Goal: Check status: Check status

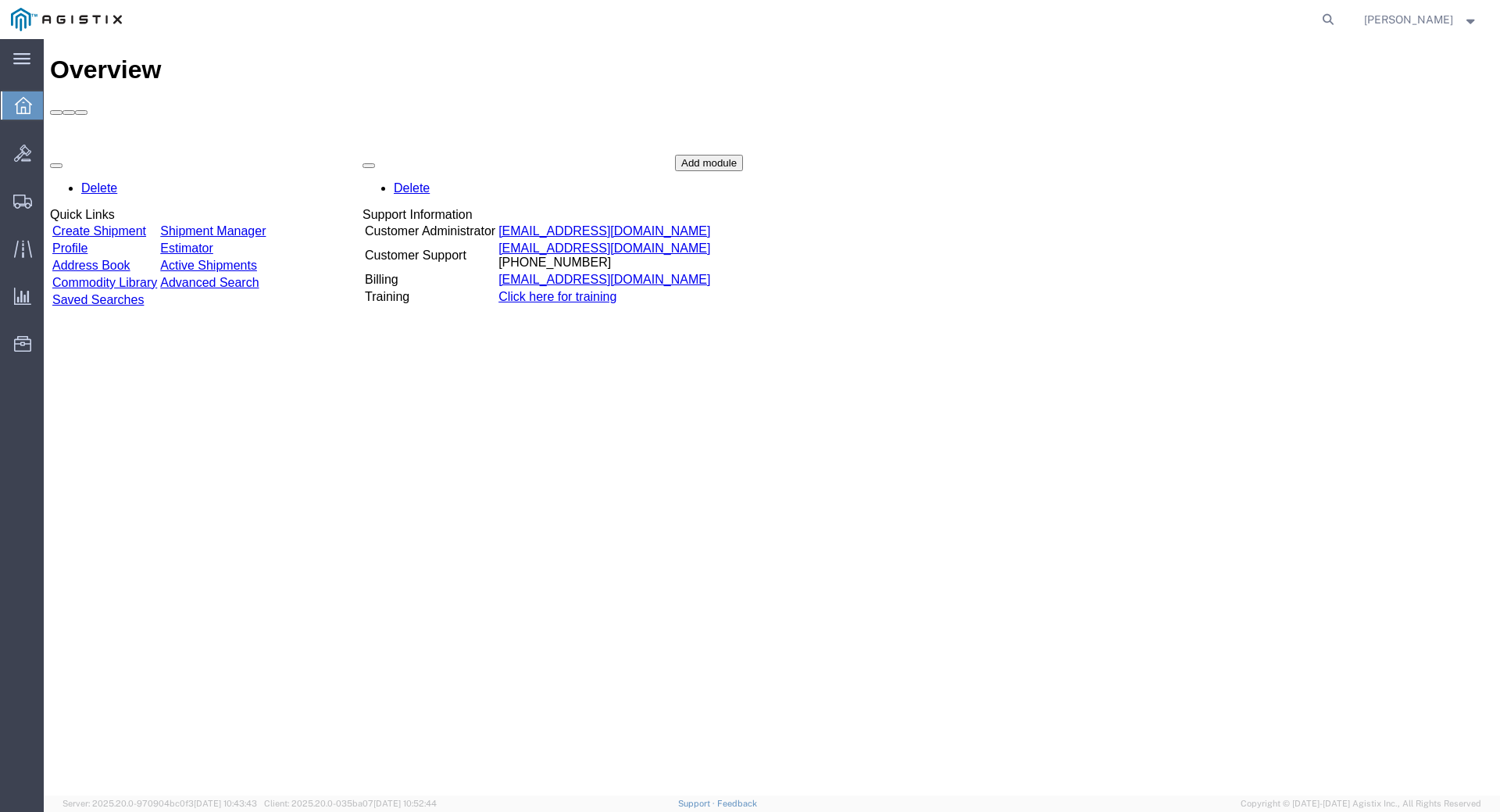
click at [266, 224] on link "Shipment Manager" at bounding box center [213, 230] width 105 height 13
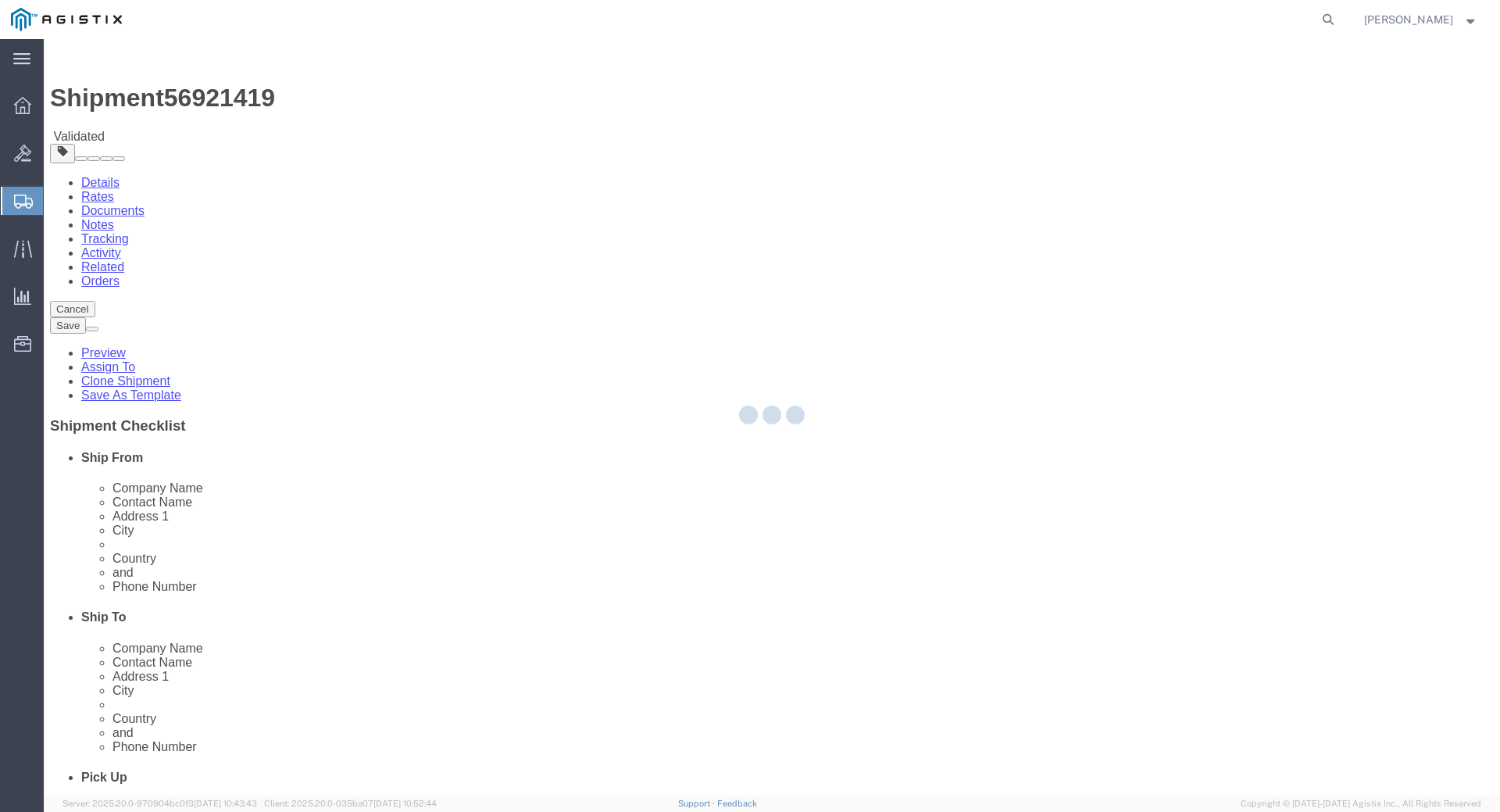
select select "34238"
select select "34240"
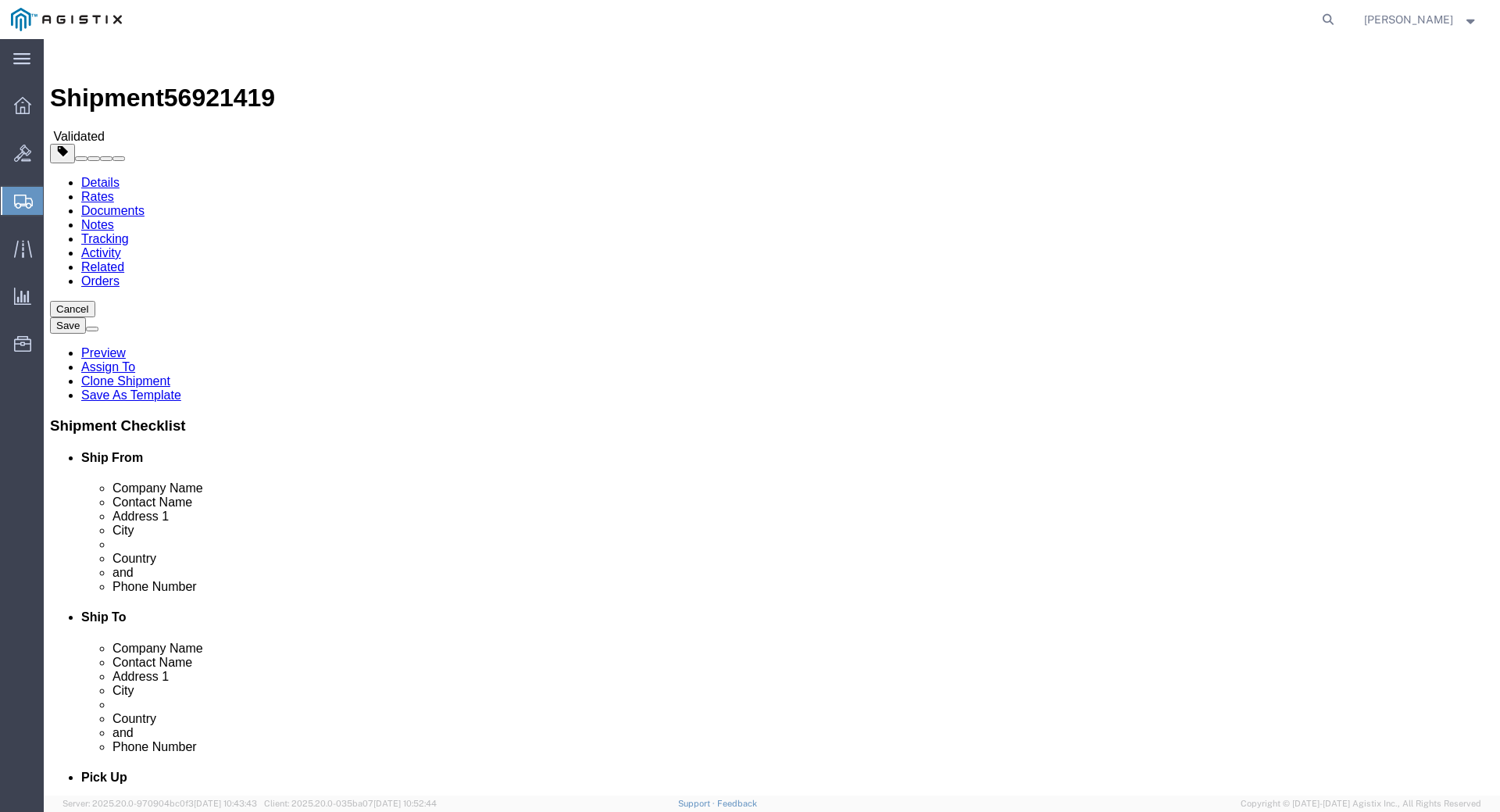
click img
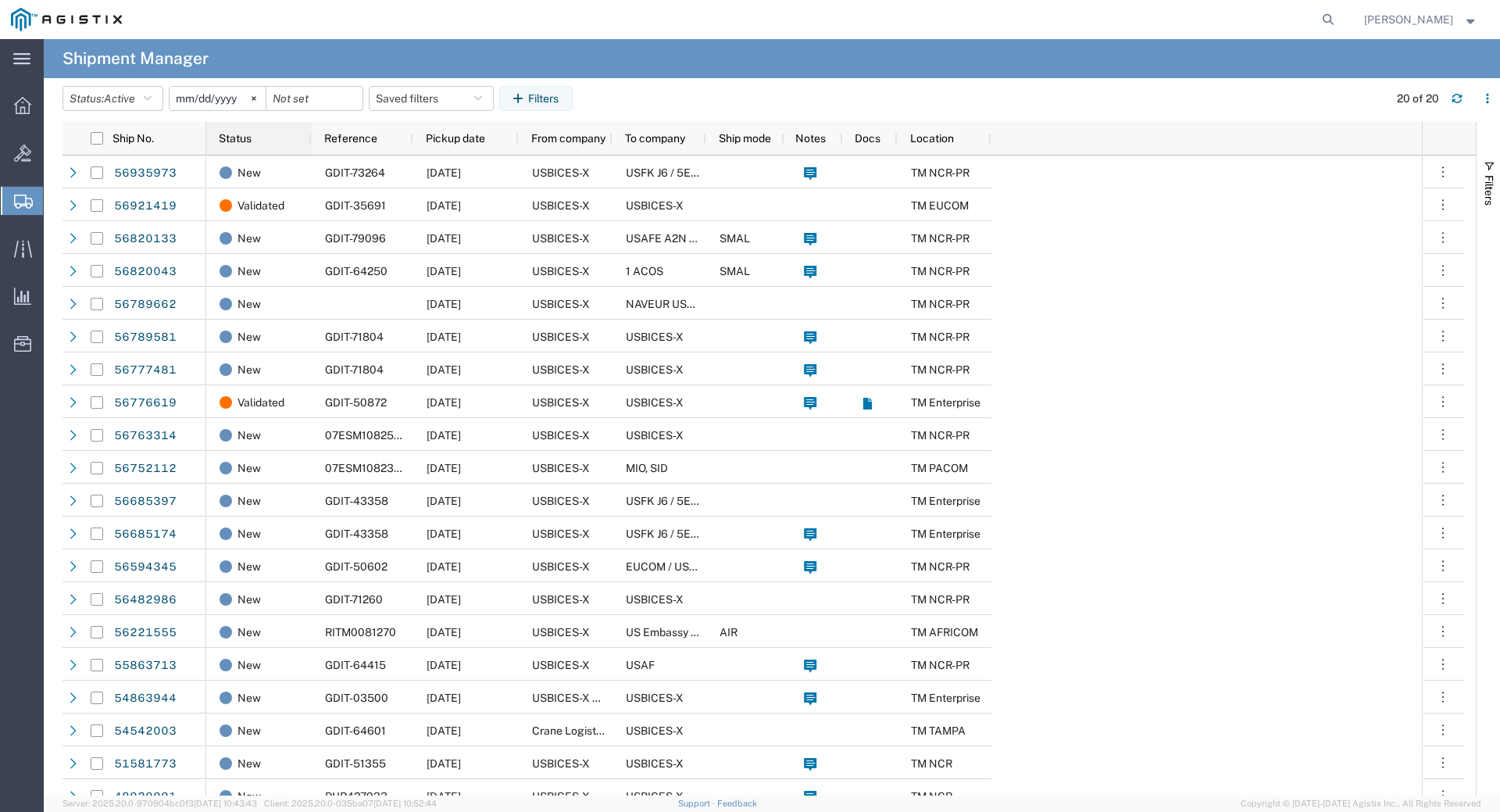
click at [276, 140] on div "Status" at bounding box center [262, 138] width 87 height 25
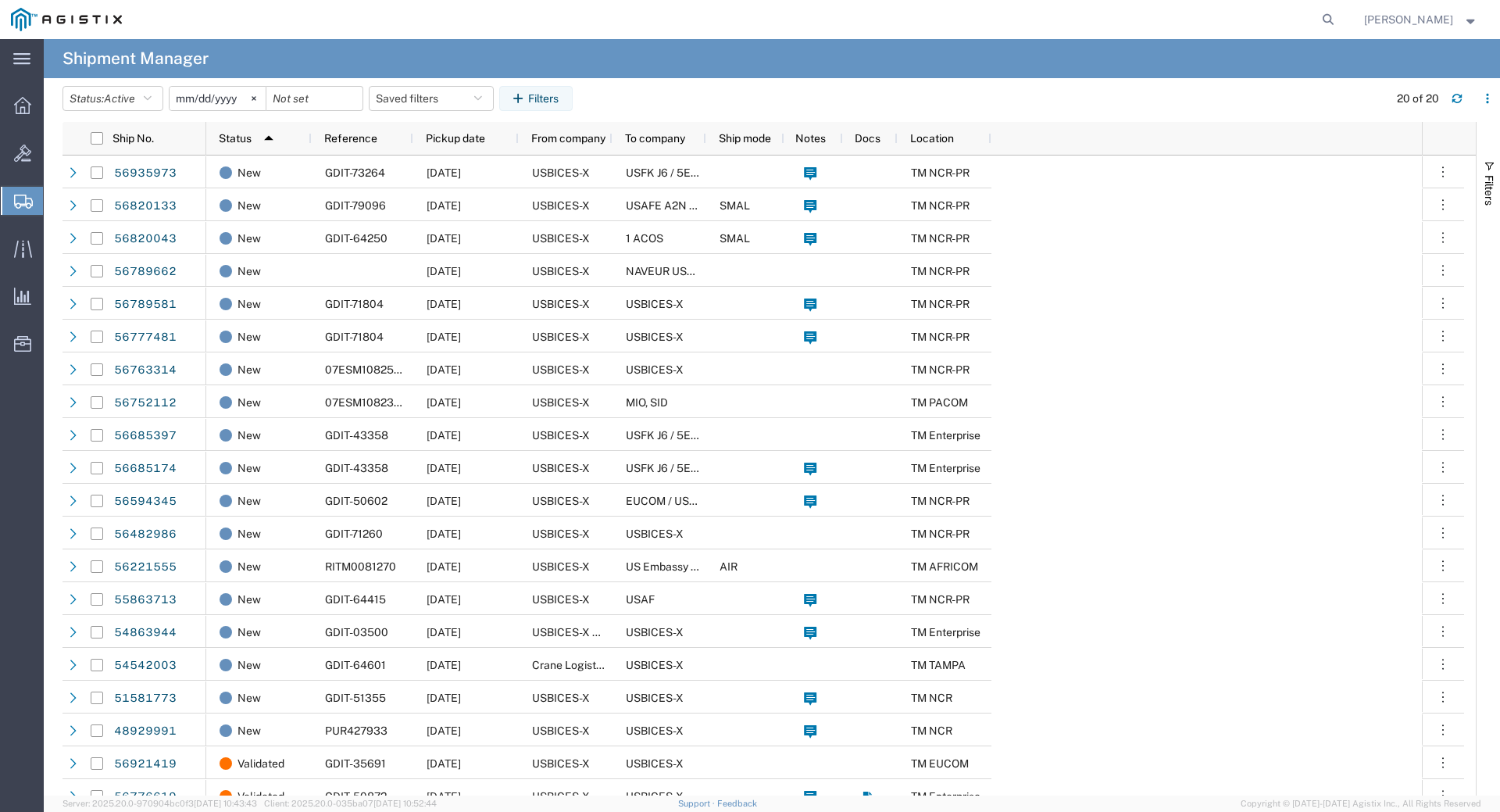
click at [55, 201] on span "Shipments" at bounding box center [49, 201] width 13 height 31
click at [0, 0] on span "Shipment Manager" at bounding box center [0, 0] width 0 height 0
click at [1339, 21] on icon at bounding box center [1328, 19] width 22 height 22
type input "GDIT-71690"
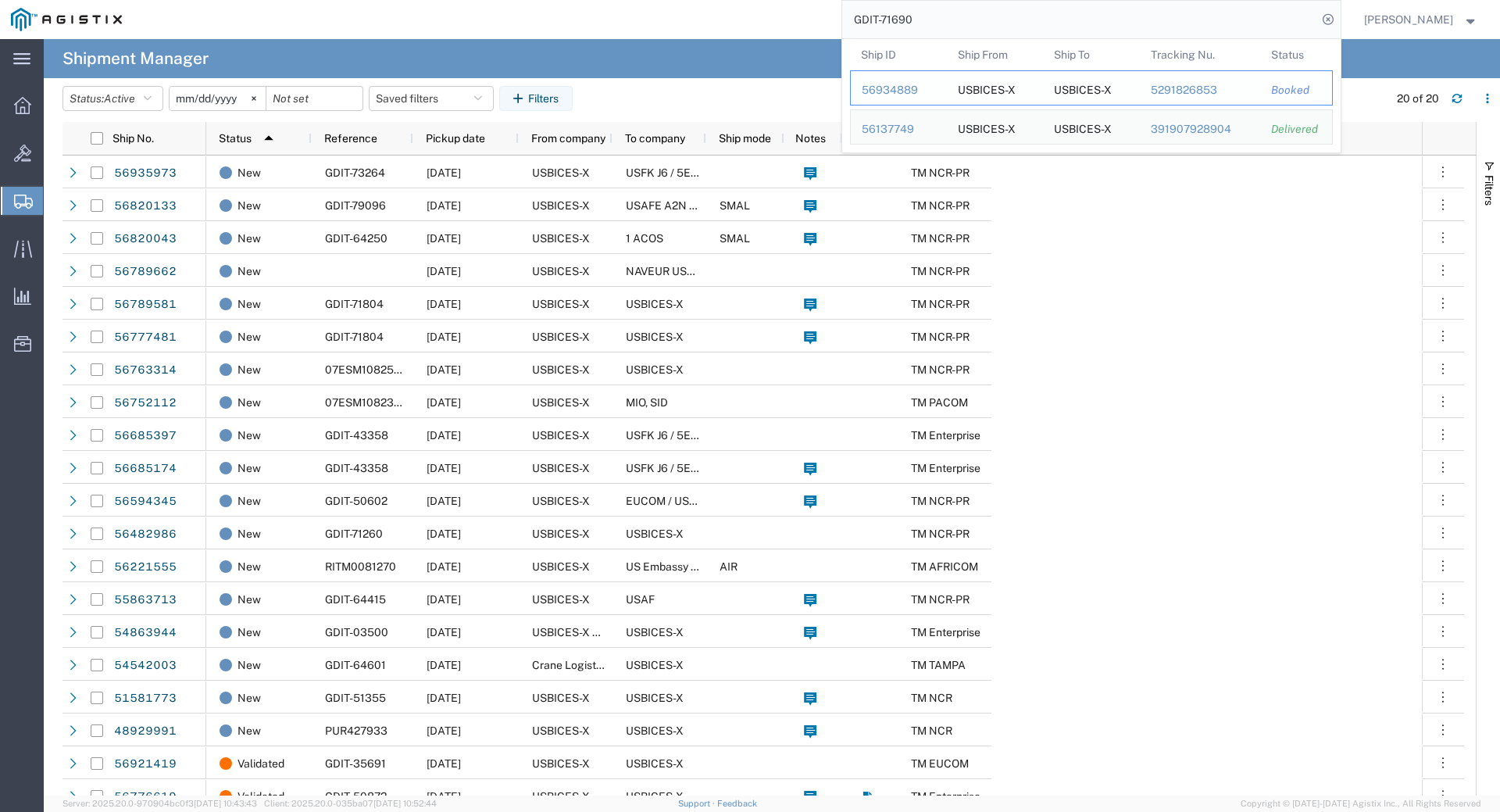
click at [908, 91] on div "56934889" at bounding box center [899, 90] width 74 height 16
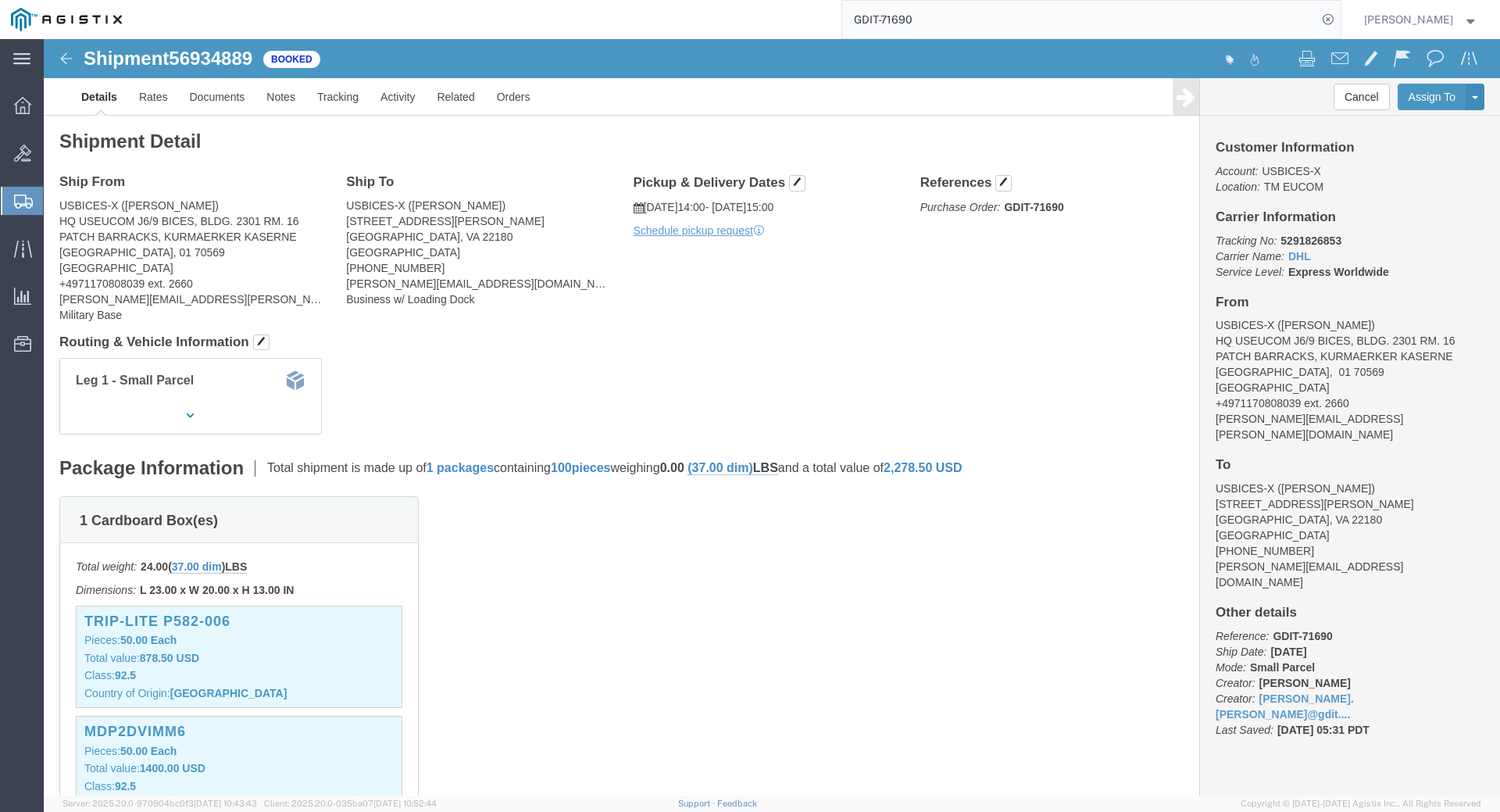
click h4 "Routing & Vehicle Information"
drag, startPoint x: 648, startPoint y: 613, endPoint x: 659, endPoint y: 609, distance: 11.7
click div "1 Cardboard Box(es) Total weight: 24.00 ( 37.00 dim ) LBS Dimensions: L 23.00 x…"
click div "Leg 1 - Small Parcel"
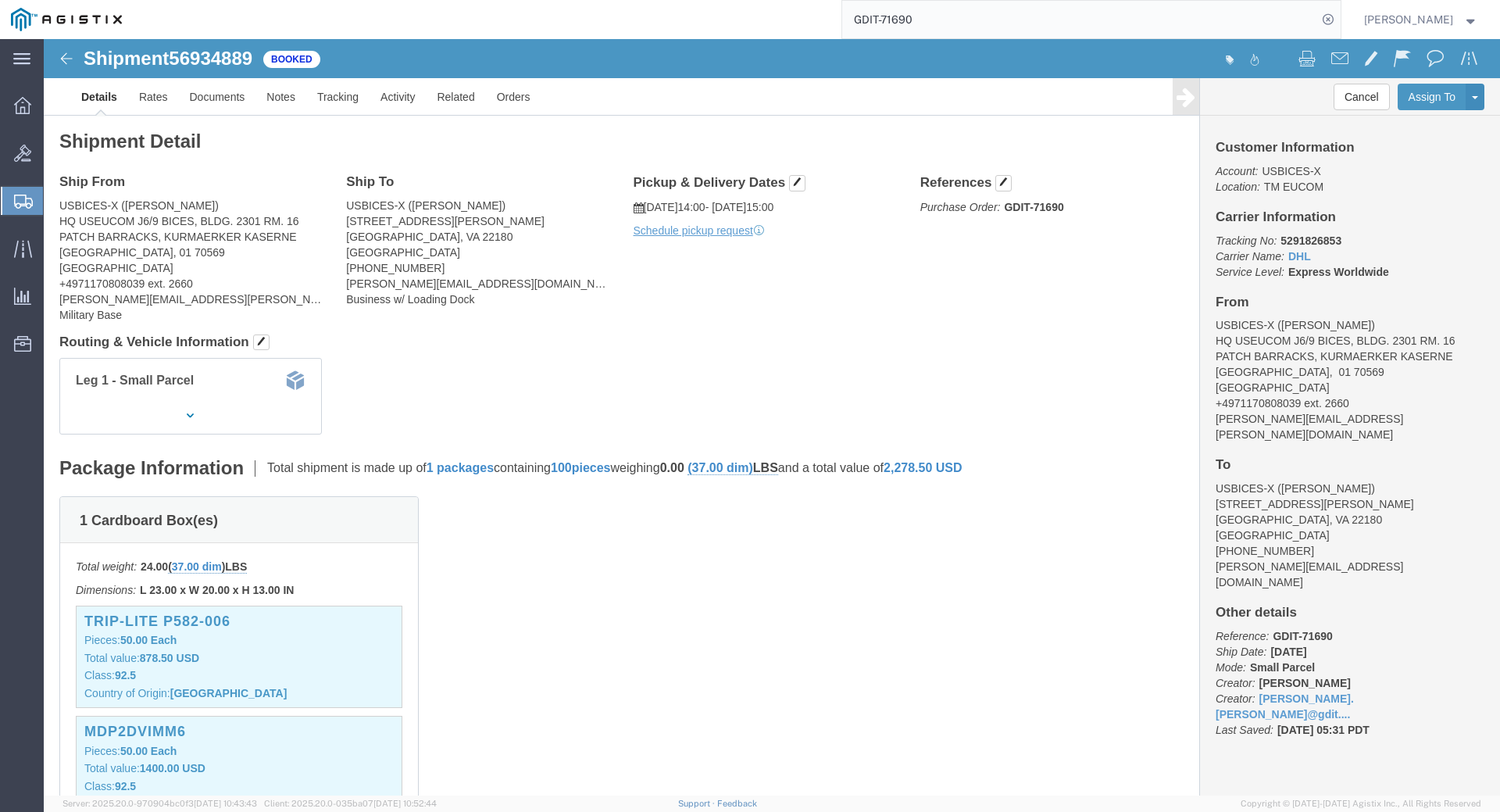
click div "1 Cardboard Box(es) Total weight: 24.00 ( 37.00 dim ) LBS Dimensions: L 23.00 x…"
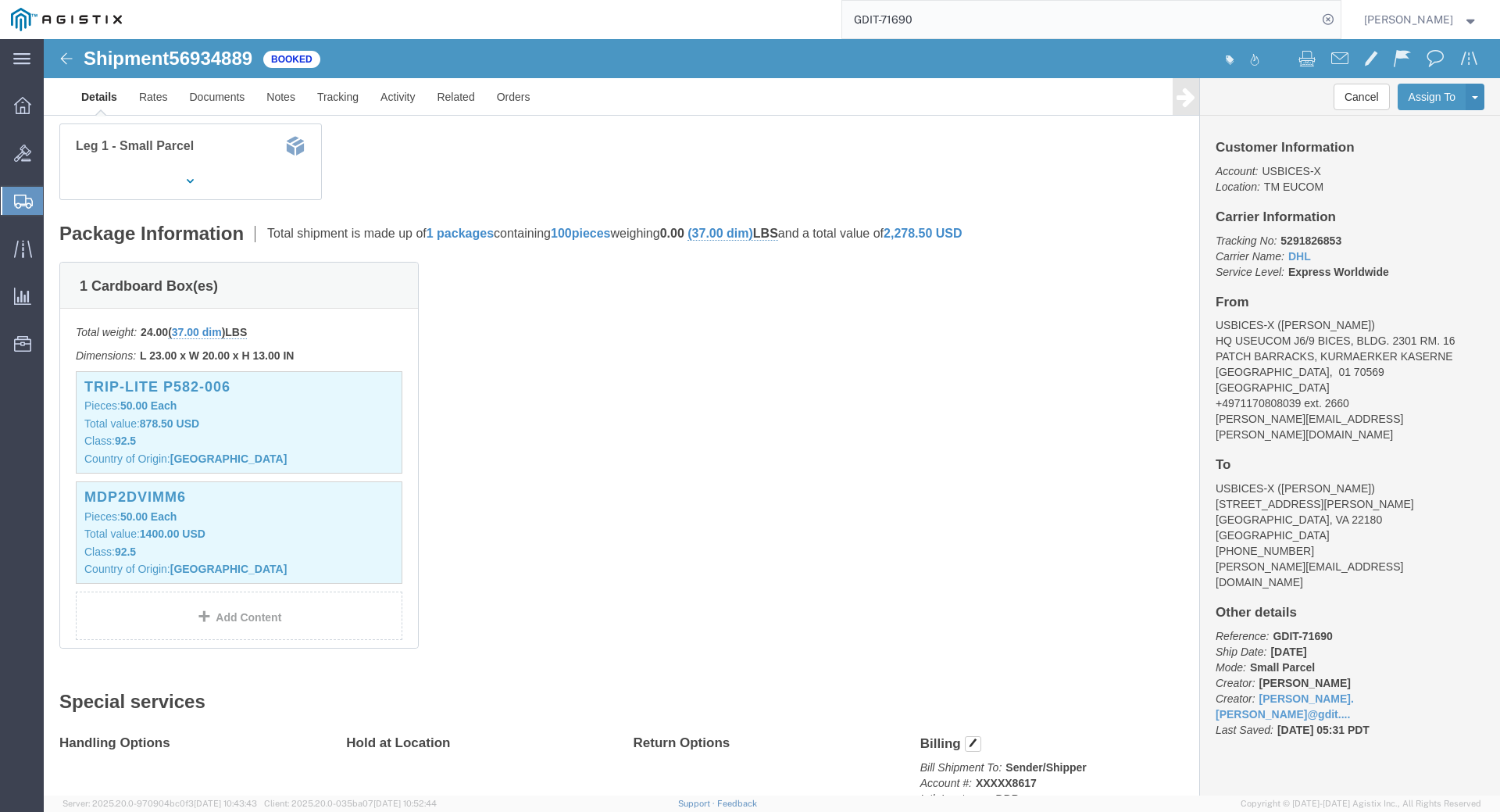
click div "1 Cardboard Box(es) Total weight: 24.00 ( 37.00 dim ) LBS Dimensions: L 23.00 x…"
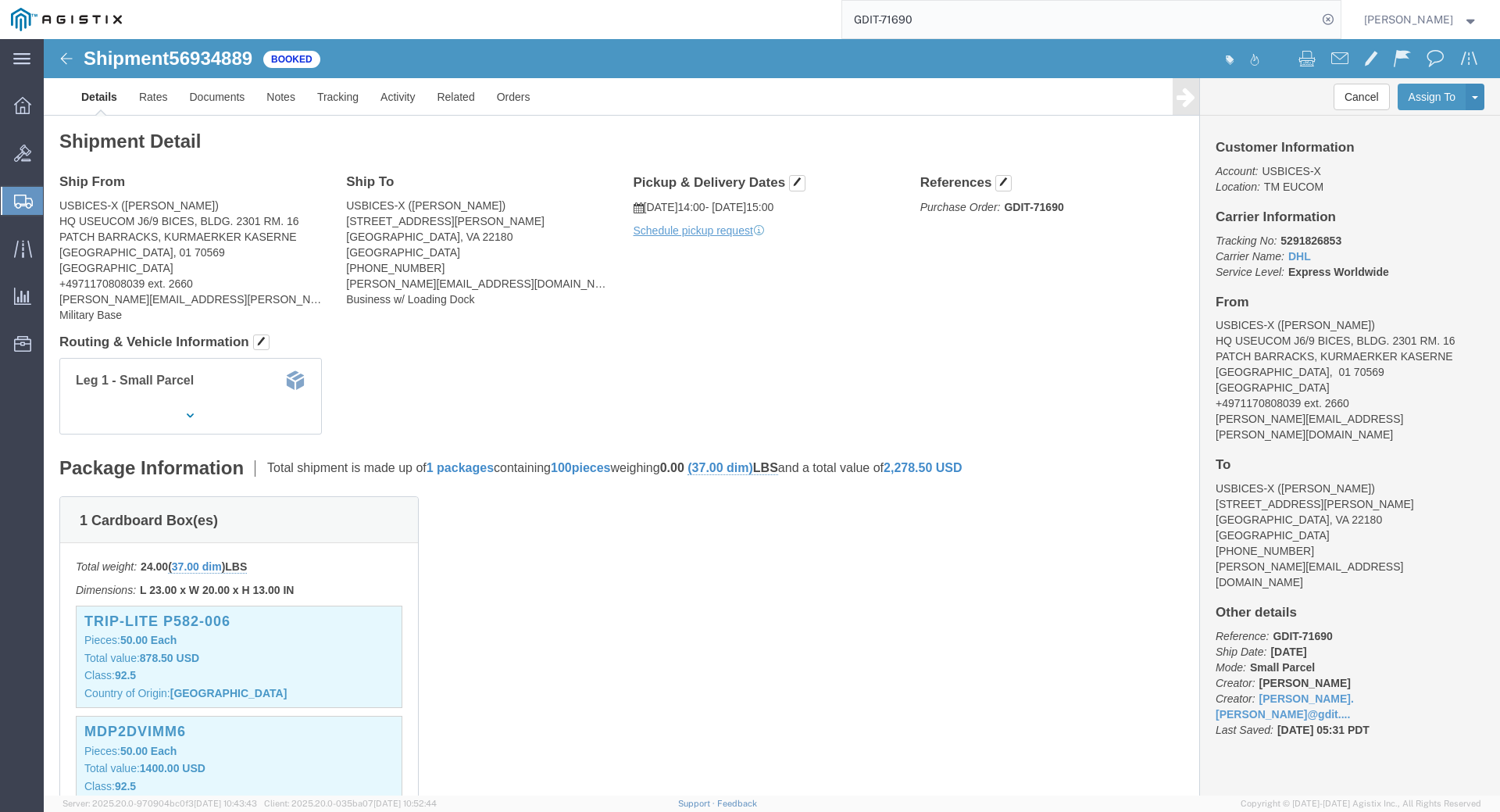
click div "1 Cardboard Box(es) Total weight: 24.00 ( 37.00 dim ) LBS Dimensions: L 23.00 x…"
click div "Leg 1 - Small Parcel"
click div "1 Cardboard Box(es) Total weight: 24.00 ( 37.00 dim ) LBS Dimensions: L 23.00 x…"
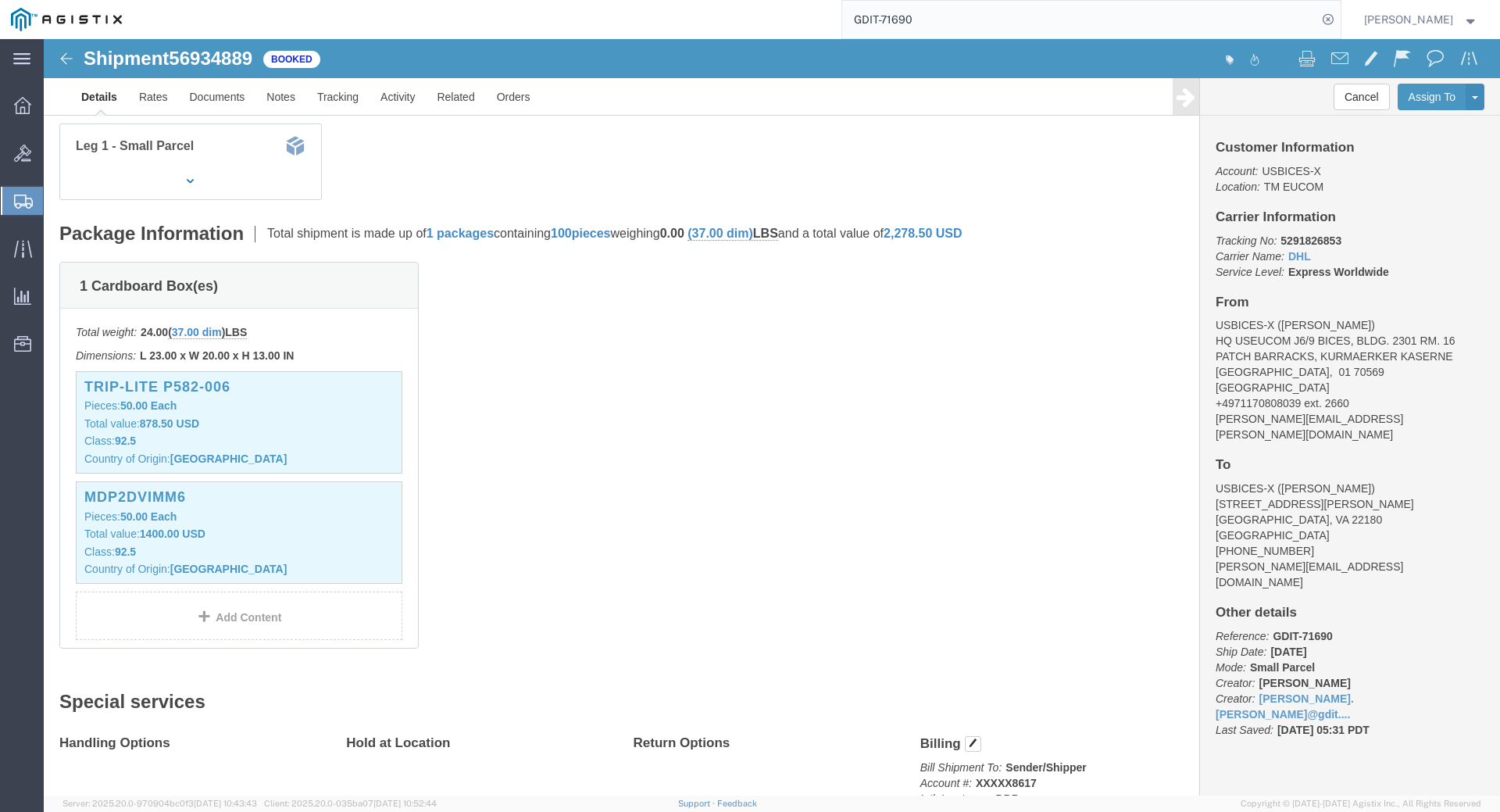
click div "Leg 1 - Small Parcel"
click div "1 Cardboard Box(es) Total weight: 24.00 ( 37.00 dim ) LBS Dimensions: L 23.00 x…"
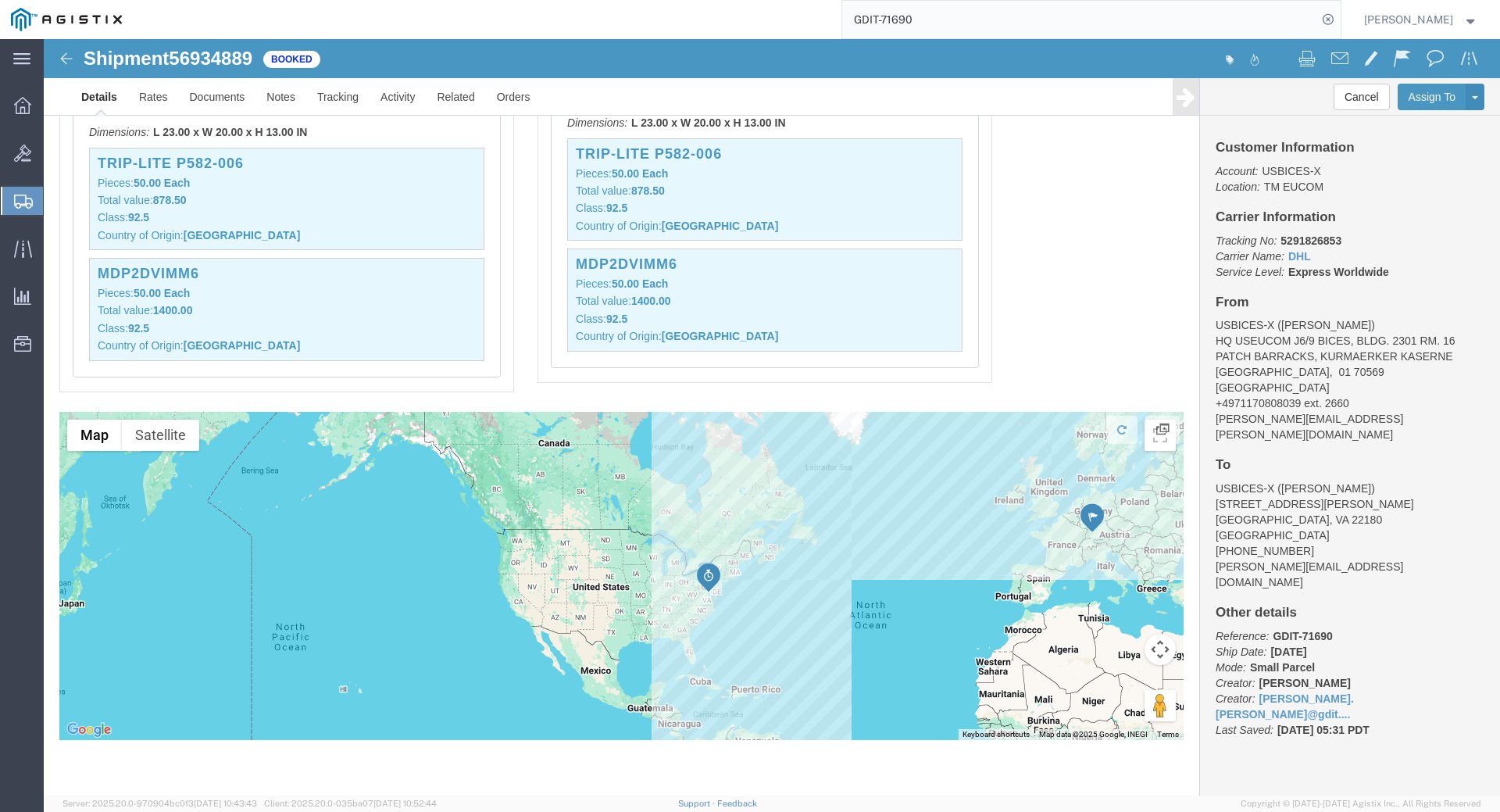
scroll to position [1210, 0]
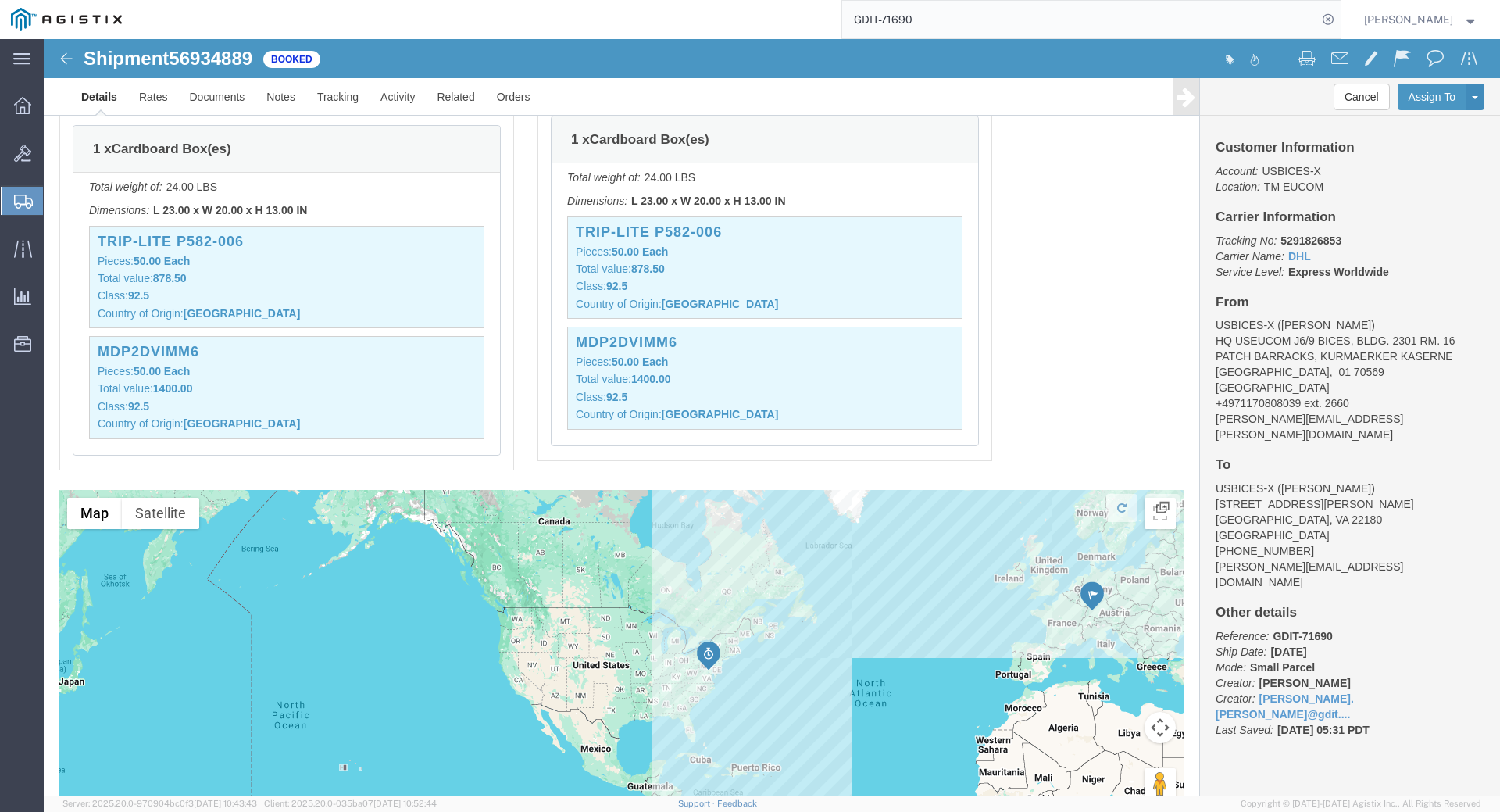
click at [1468, 22] on strong "button" at bounding box center [1471, 19] width 14 height 5
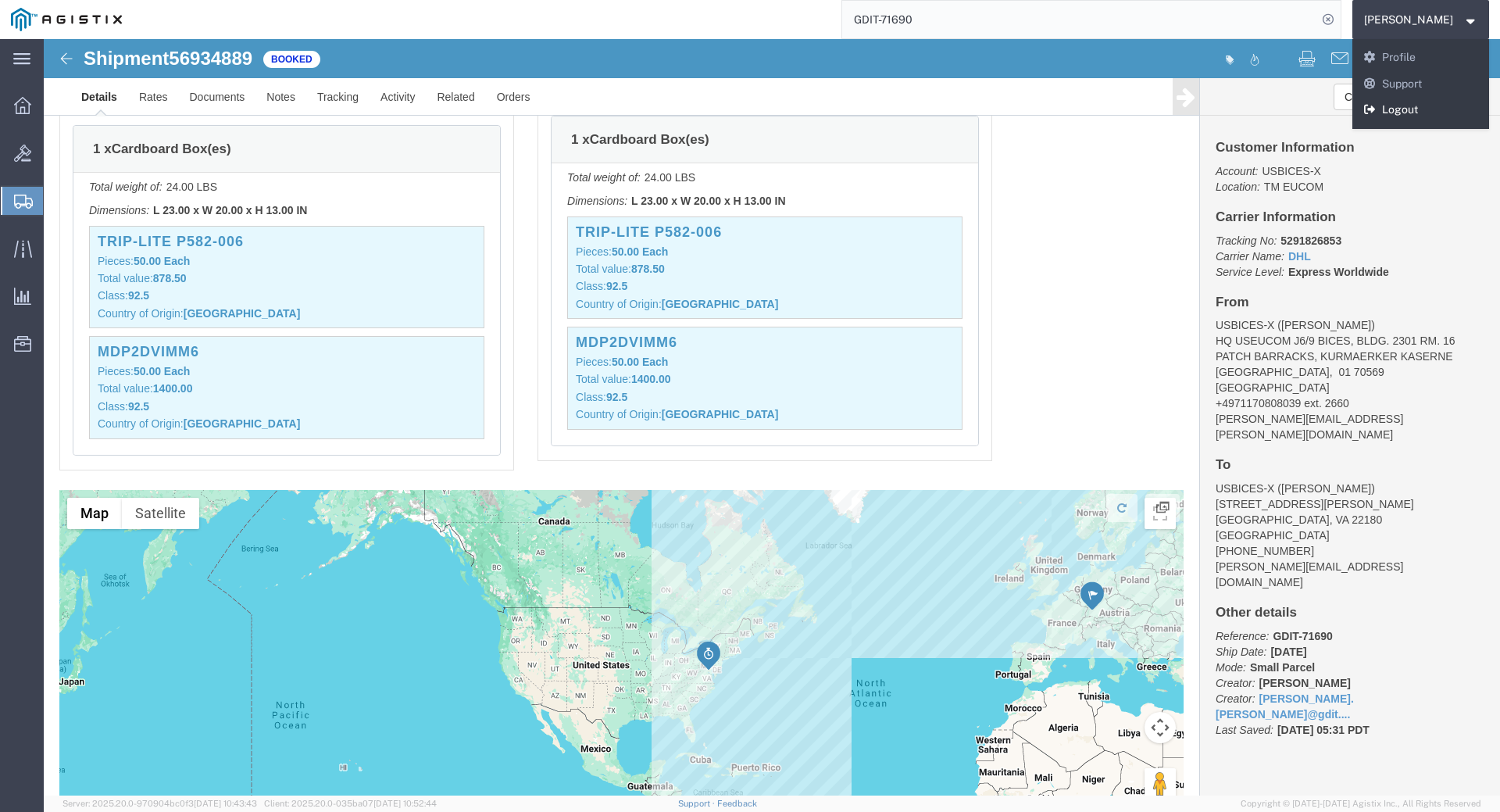
click at [1421, 110] on link "Logout" at bounding box center [1422, 109] width 138 height 27
